Goal: Transaction & Acquisition: Book appointment/travel/reservation

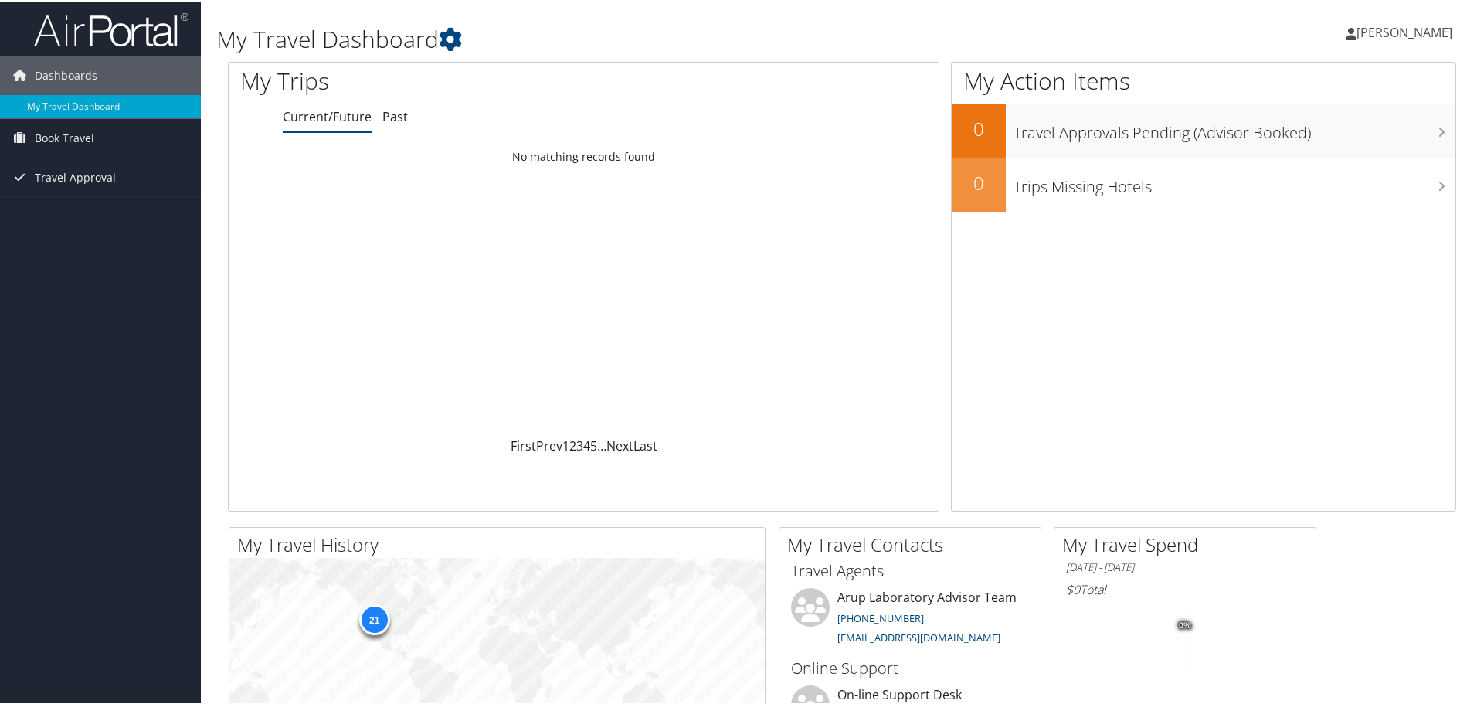
click at [328, 114] on link "Current/Future" at bounding box center [327, 115] width 89 height 17
click at [56, 70] on span "Dashboards" at bounding box center [66, 74] width 63 height 39
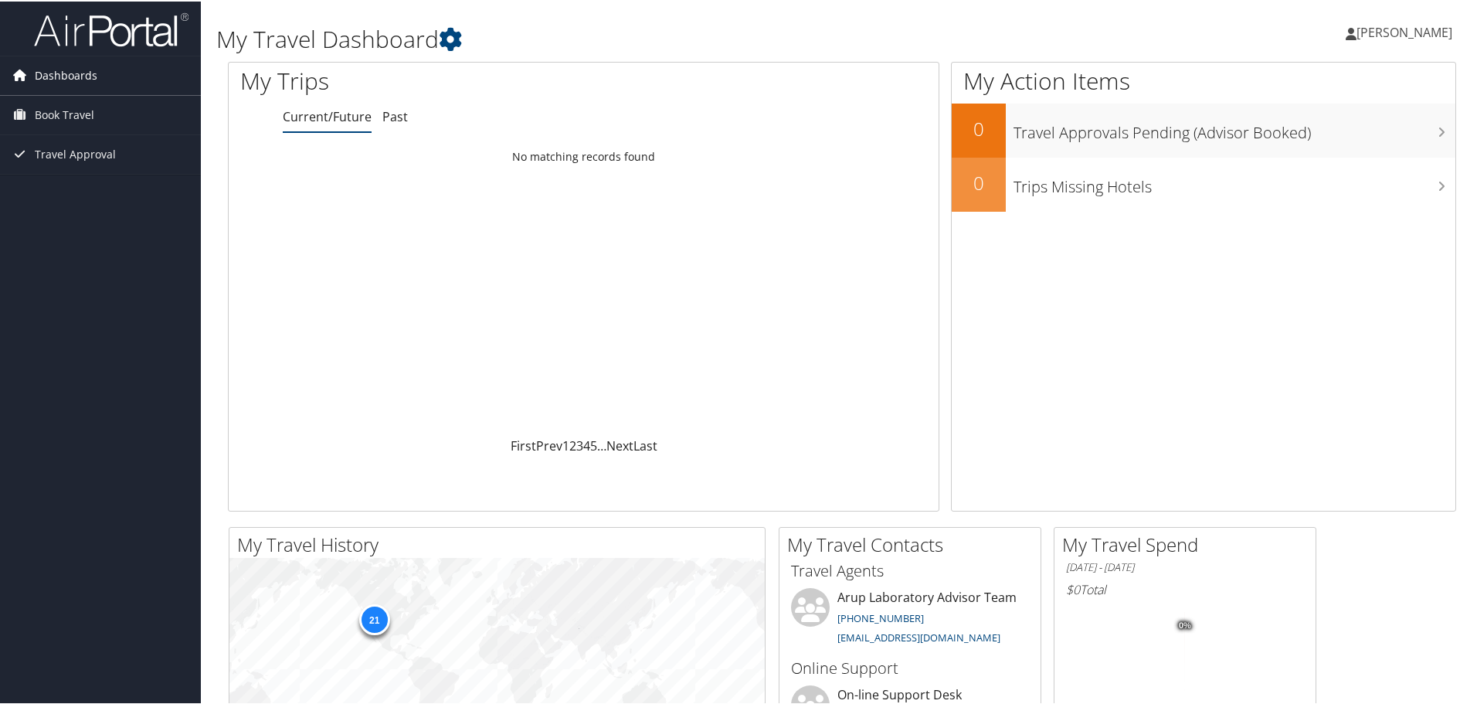
drag, startPoint x: 63, startPoint y: 74, endPoint x: 109, endPoint y: 81, distance: 46.1
click at [63, 76] on span "Dashboards" at bounding box center [66, 74] width 63 height 39
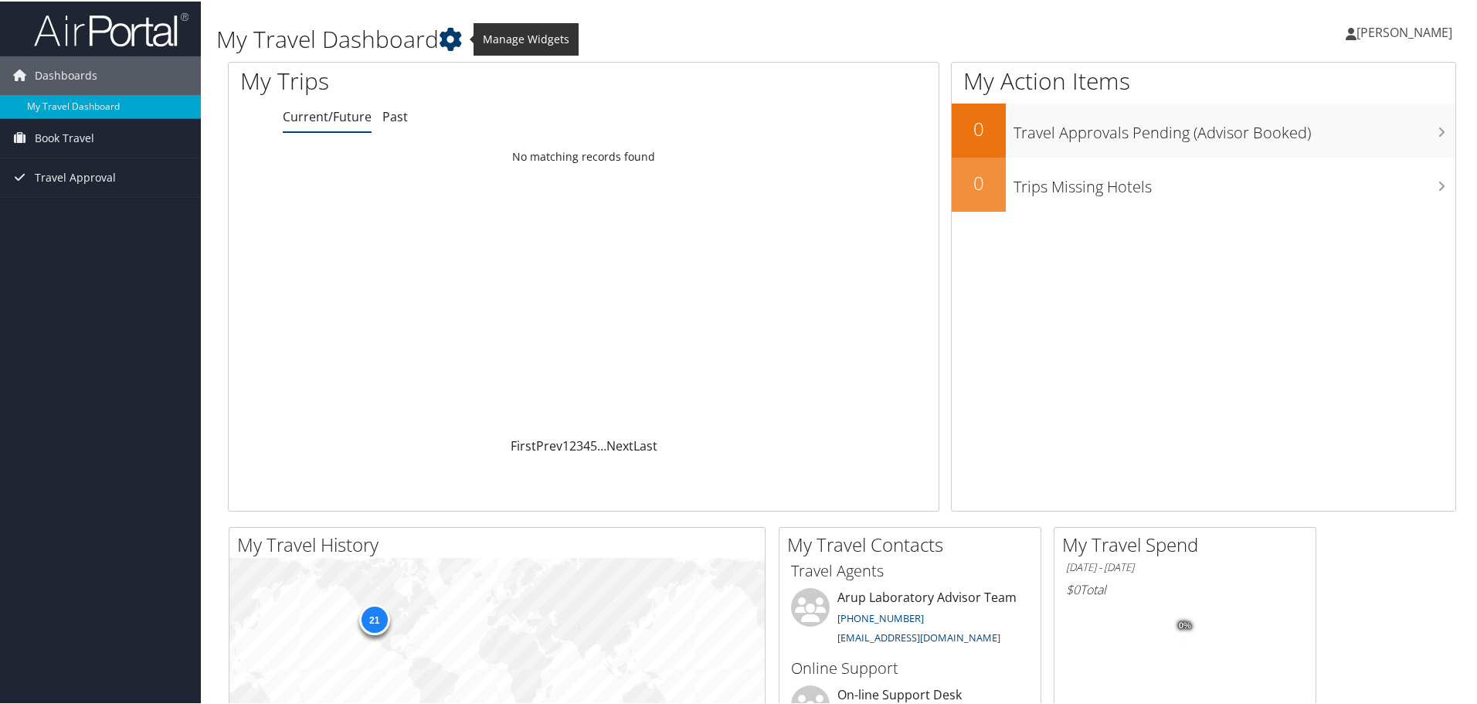
click at [461, 32] on icon at bounding box center [450, 37] width 23 height 23
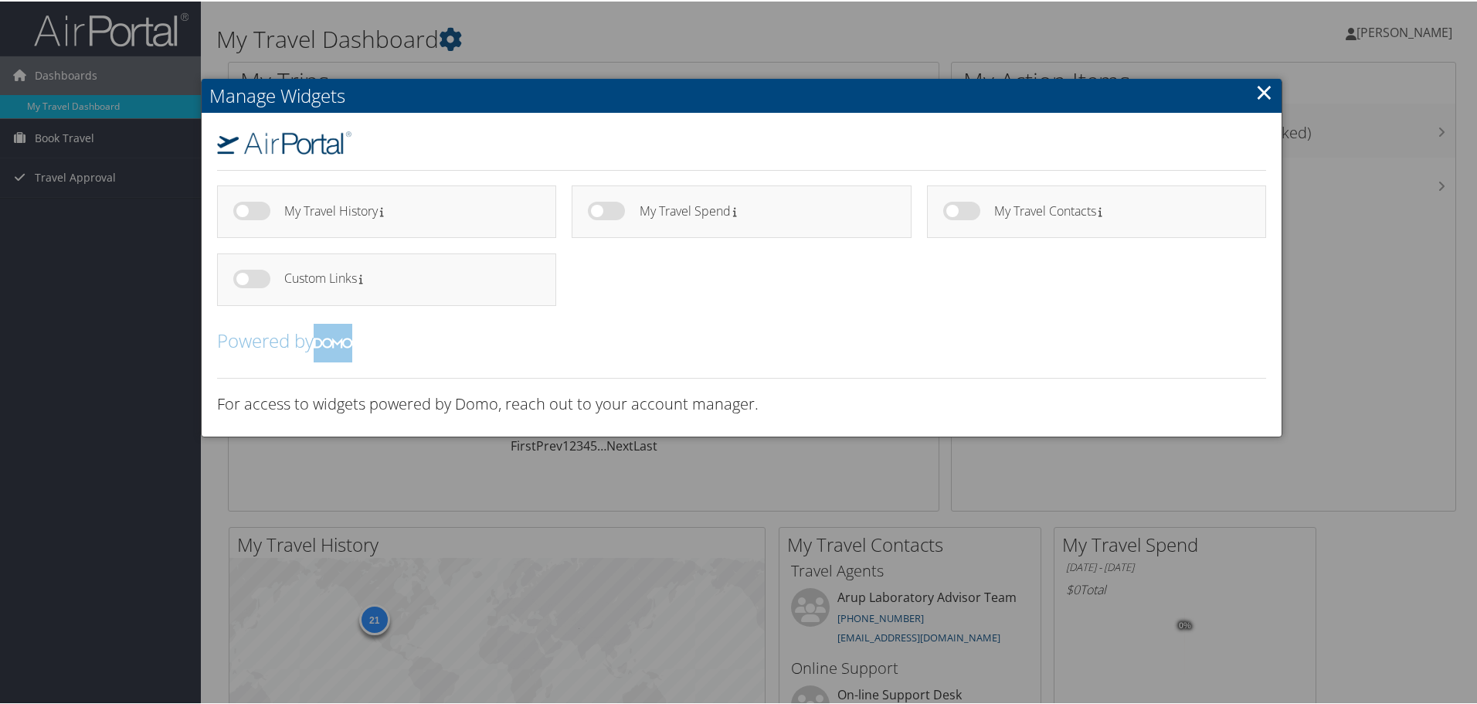
click at [1413, 35] on div at bounding box center [741, 352] width 1483 height 704
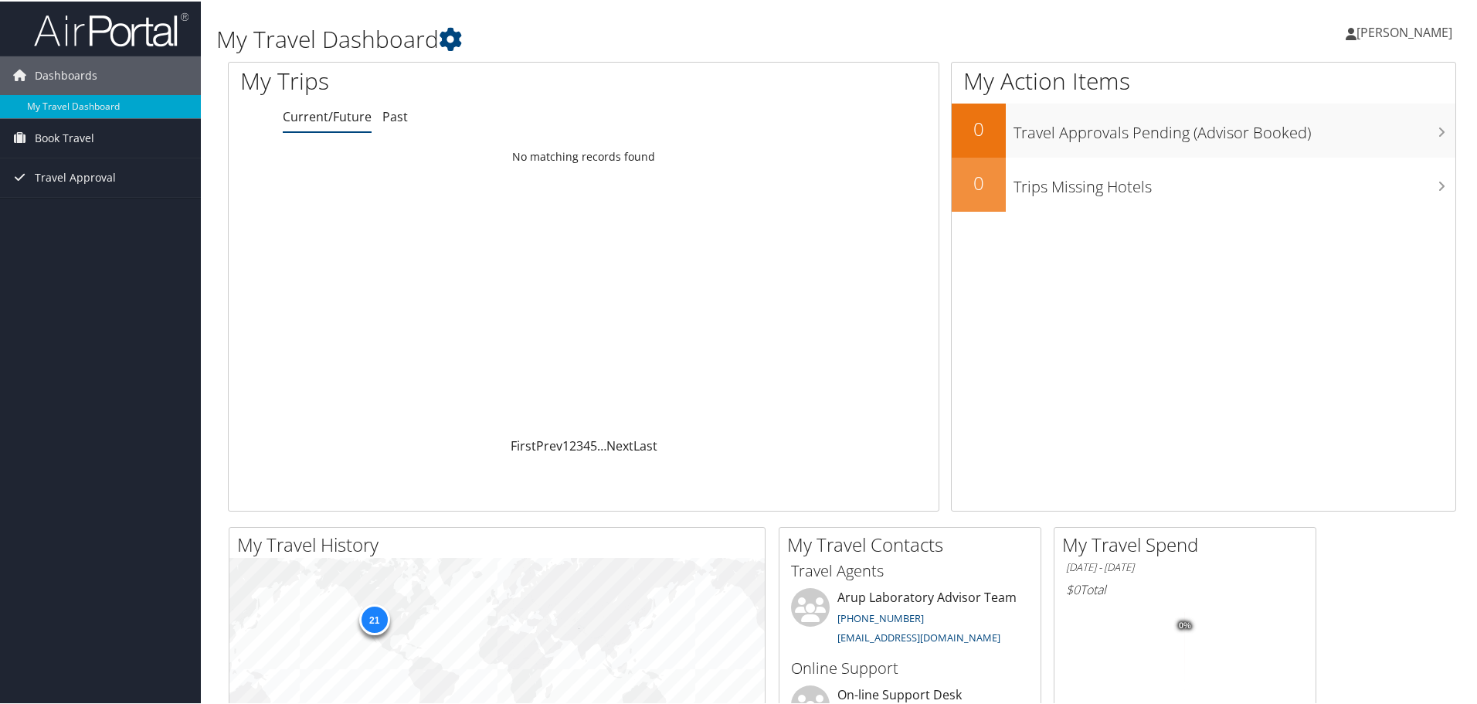
click at [1356, 28] on span "[PERSON_NAME]" at bounding box center [1404, 30] width 96 height 17
click at [358, 118] on link "Current/Future" at bounding box center [327, 115] width 89 height 17
click at [405, 123] on ul "Current/Future Past" at bounding box center [611, 116] width 656 height 28
click at [571, 446] on link "2" at bounding box center [572, 444] width 7 height 17
click at [633, 438] on link "Last" at bounding box center [645, 444] width 24 height 17
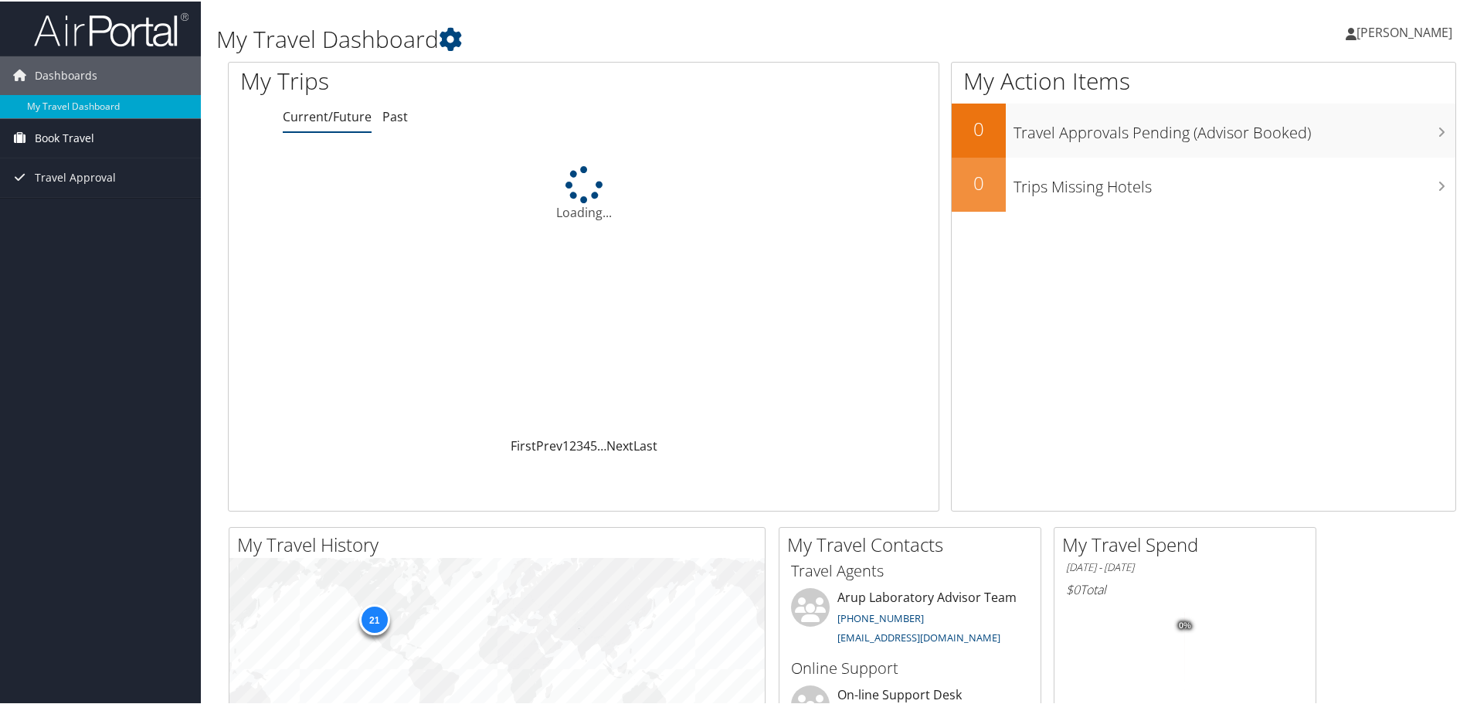
click at [75, 137] on span "Book Travel" at bounding box center [64, 136] width 59 height 39
click at [53, 185] on link "Book/Manage Online Trips" at bounding box center [100, 190] width 201 height 23
